Goal: Task Accomplishment & Management: Complete application form

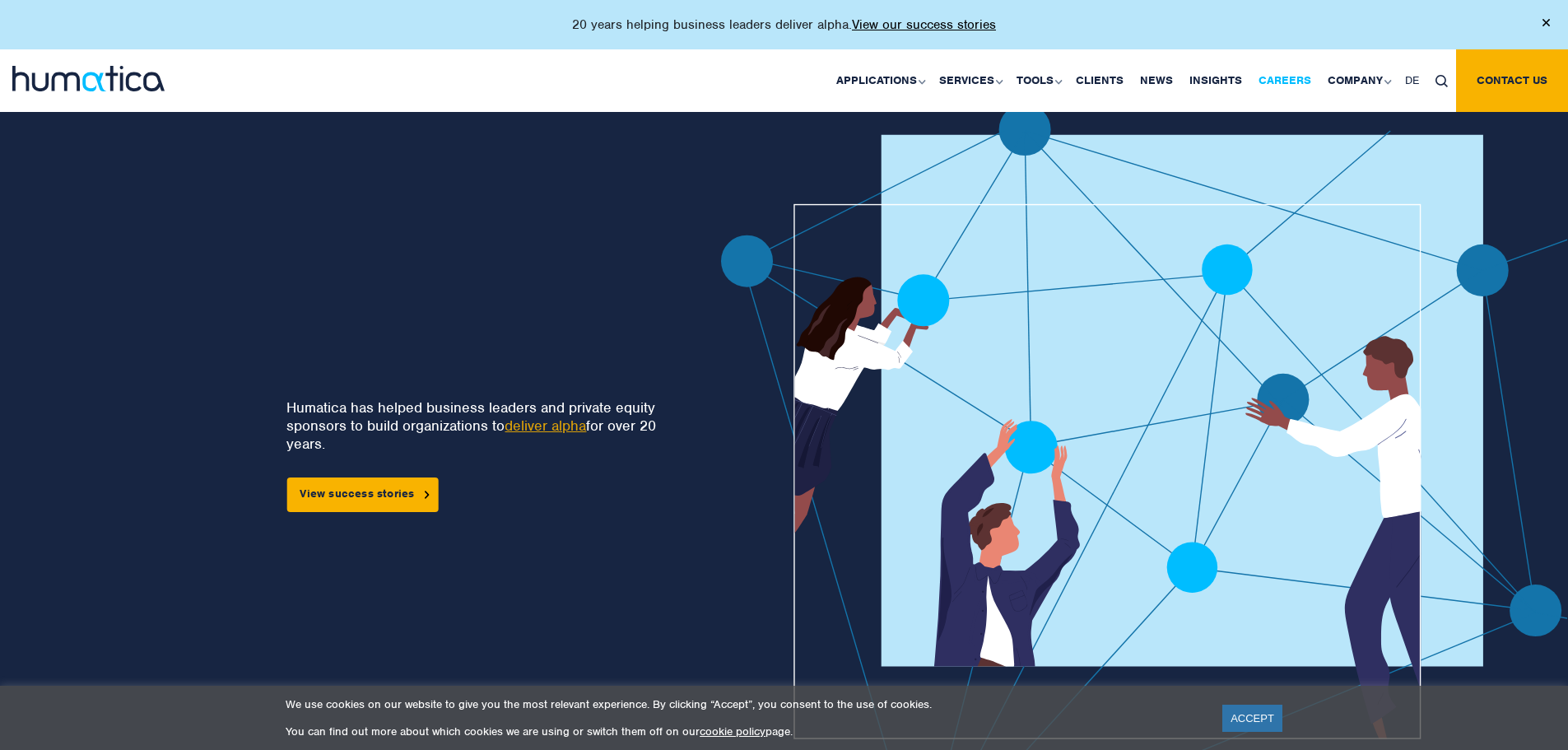
click at [1299, 81] on link "Careers" at bounding box center [1285, 80] width 69 height 62
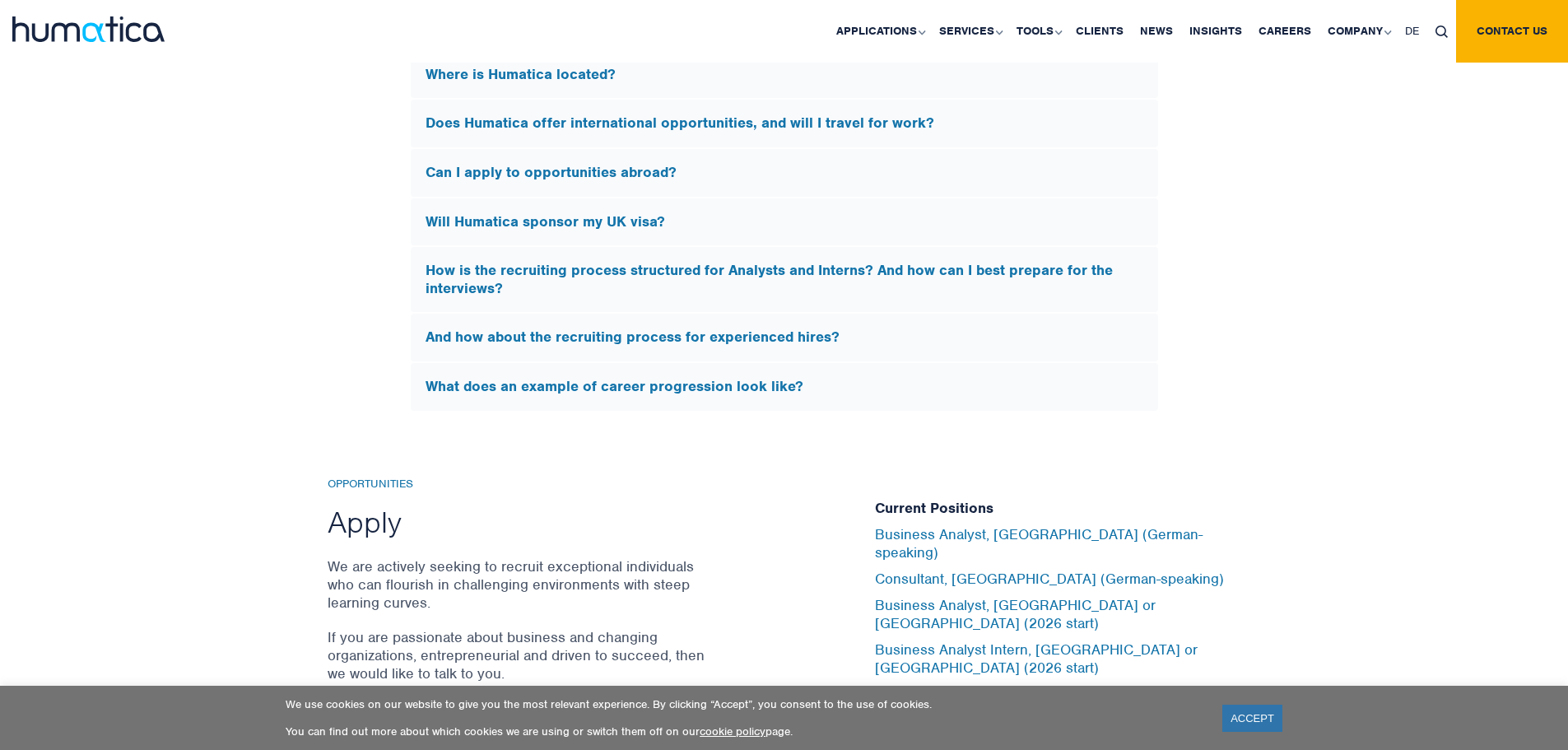
scroll to position [5173, 0]
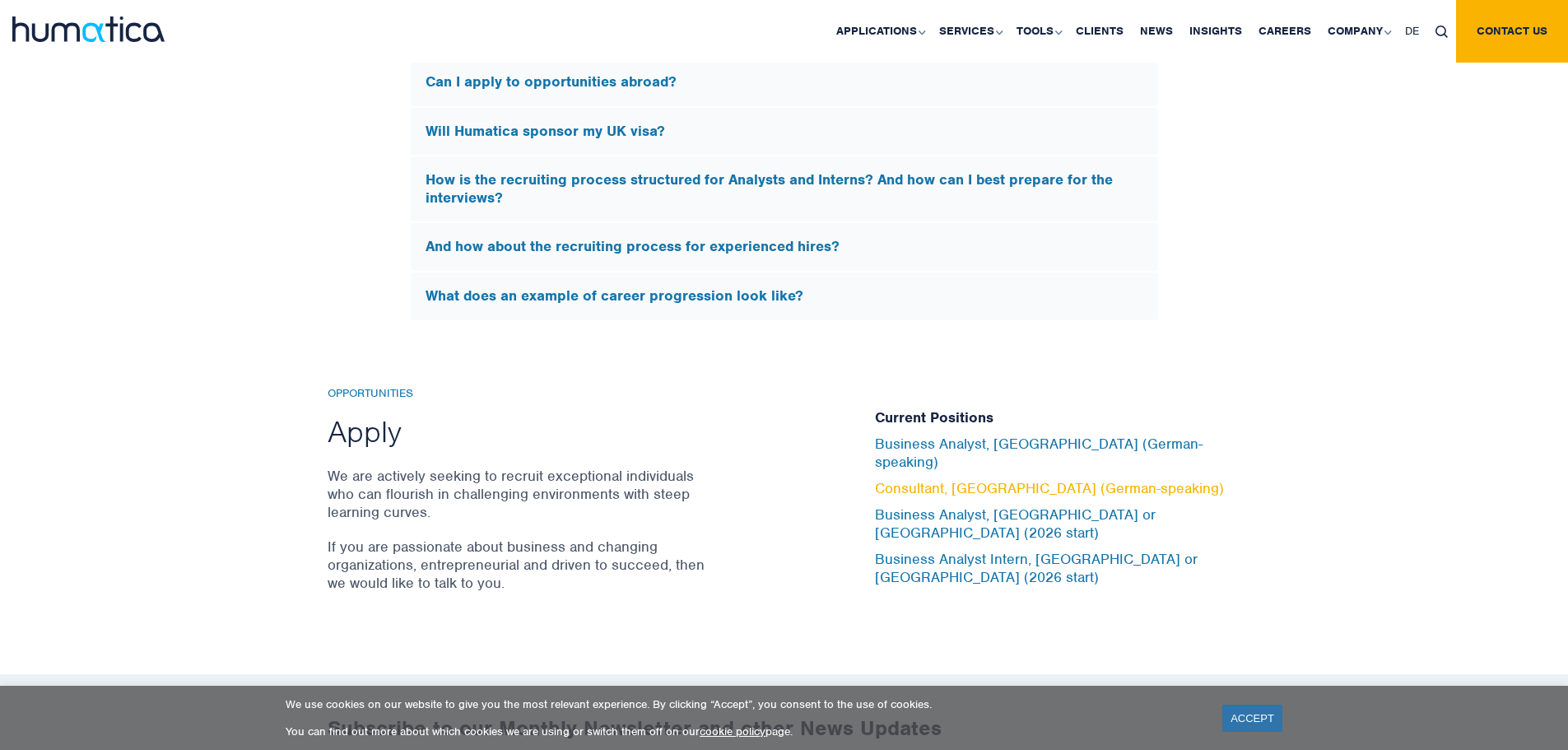
click at [955, 485] on link "Consultant, [GEOGRAPHIC_DATA] (German-speaking)" at bounding box center [1049, 488] width 349 height 18
